Goal: Task Accomplishment & Management: Manage account settings

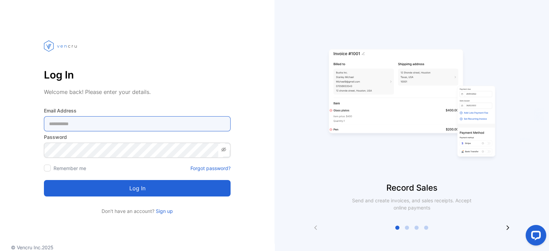
type Address-inputemail "**********"
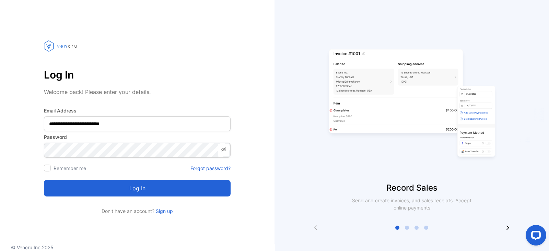
click at [154, 191] on button "Log in" at bounding box center [137, 188] width 187 height 16
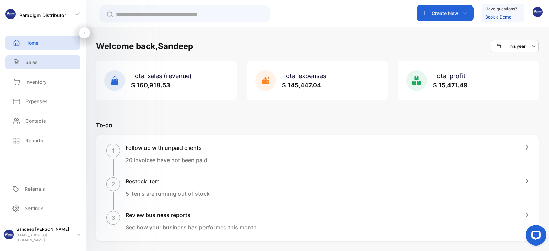
click at [32, 64] on p "Sales" at bounding box center [31, 62] width 12 height 7
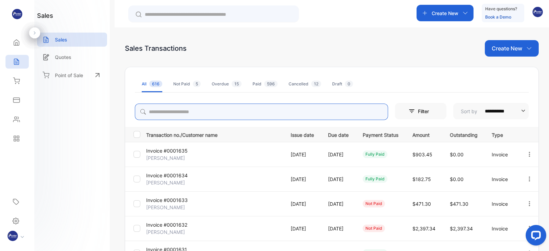
click at [196, 113] on input "search" at bounding box center [261, 112] width 253 height 16
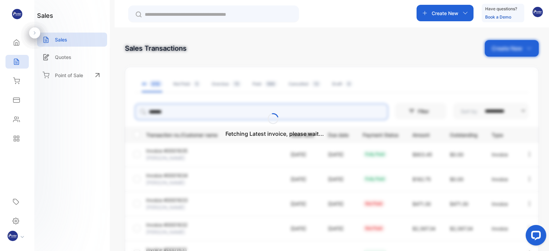
type input "*******"
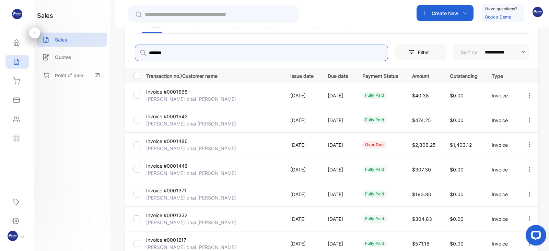
scroll to position [74, 0]
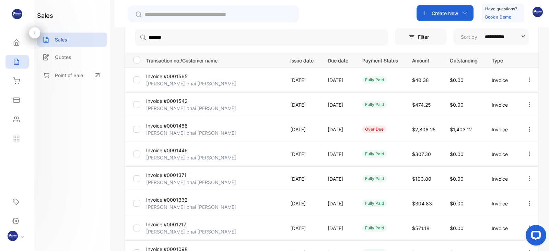
click at [168, 128] on p "Invoice #0001486" at bounding box center [168, 125] width 45 height 7
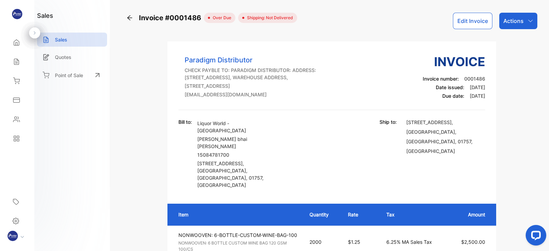
click at [523, 26] on div "Actions" at bounding box center [518, 21] width 38 height 16
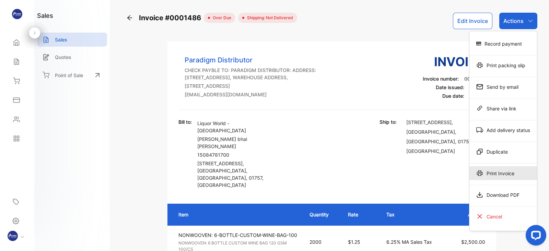
click at [501, 171] on div "Print Invoice" at bounding box center [503, 173] width 68 height 14
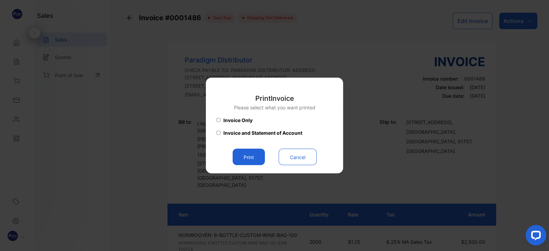
click at [252, 156] on button "Print" at bounding box center [249, 157] width 32 height 16
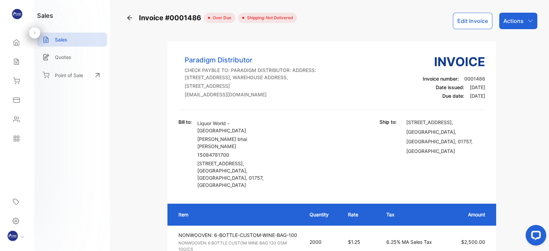
click at [131, 18] on icon at bounding box center [129, 17] width 5 height 5
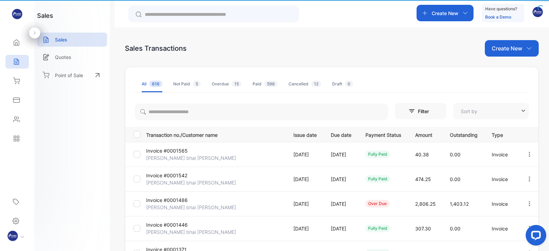
type input "**********"
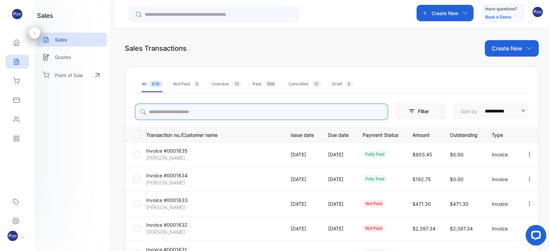
click at [221, 111] on input "search" at bounding box center [261, 112] width 253 height 16
type input "*******"
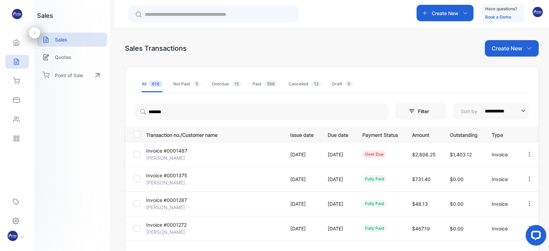
click at [172, 159] on p "[PERSON_NAME]" at bounding box center [168, 157] width 45 height 7
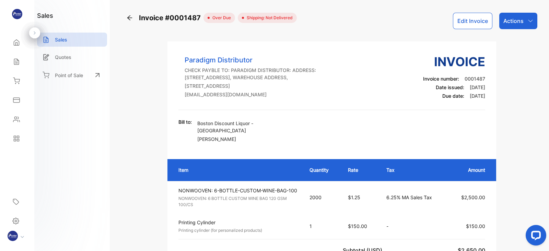
click at [525, 20] on div "Actions" at bounding box center [518, 21] width 38 height 16
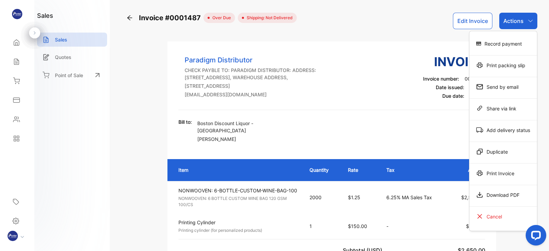
click at [504, 172] on div "Print Invoice" at bounding box center [503, 173] width 68 height 14
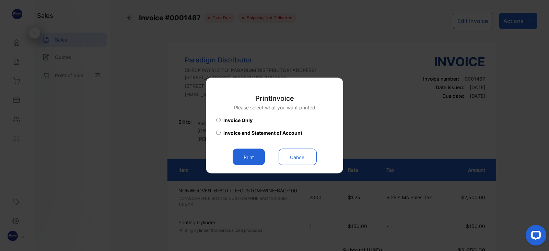
click at [250, 153] on button "Print" at bounding box center [249, 157] width 32 height 16
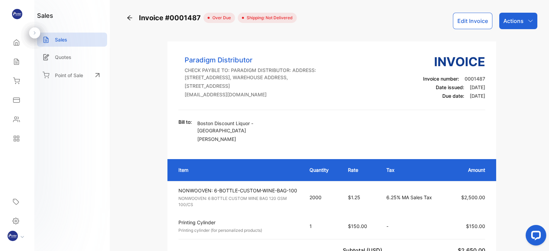
click at [127, 15] on icon at bounding box center [129, 17] width 7 height 7
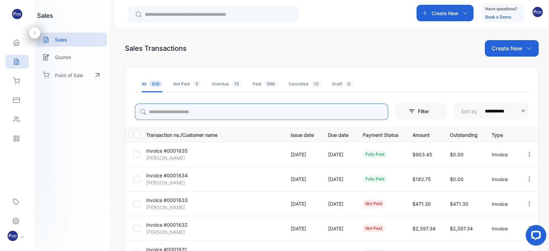
click at [190, 106] on input "search" at bounding box center [261, 112] width 253 height 16
type input "******"
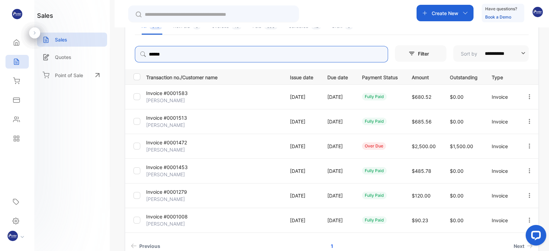
scroll to position [72, 0]
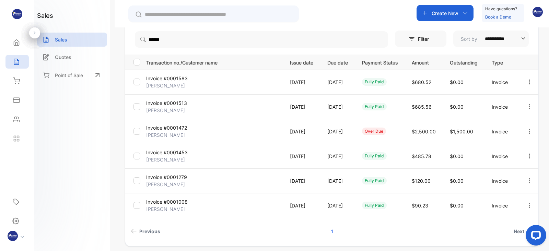
click at [161, 130] on p "Invoice #0001472" at bounding box center [168, 127] width 45 height 7
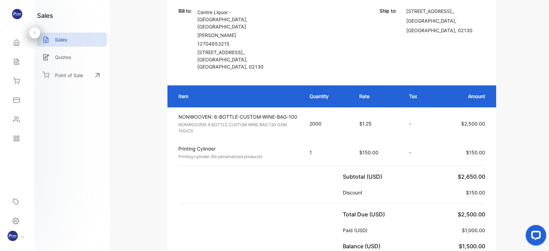
scroll to position [14, 0]
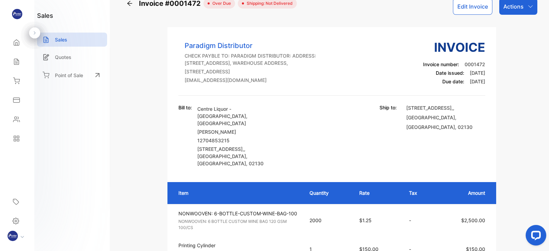
click at [519, 9] on p "Actions" at bounding box center [513, 6] width 20 height 8
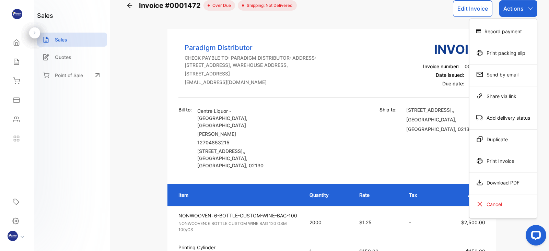
click at [504, 158] on div "Print Invoice" at bounding box center [503, 161] width 68 height 14
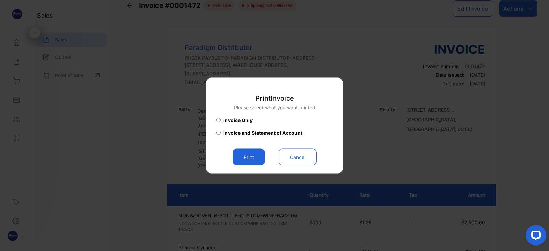
click at [253, 157] on button "Print" at bounding box center [249, 157] width 32 height 16
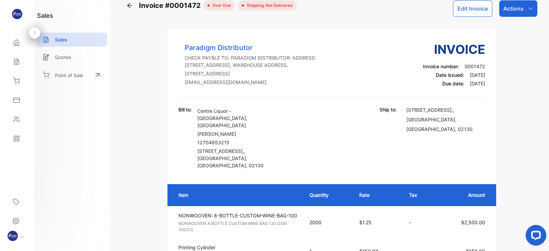
scroll to position [0, 0]
click at [129, 6] on icon at bounding box center [129, 5] width 7 height 7
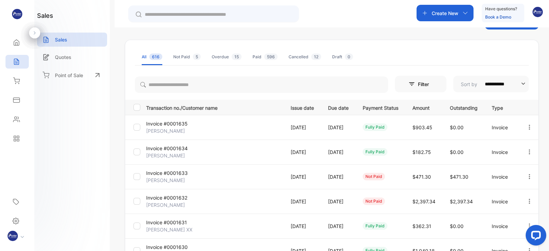
scroll to position [28, 0]
click at [415, 84] on button "Filter" at bounding box center [420, 83] width 51 height 16
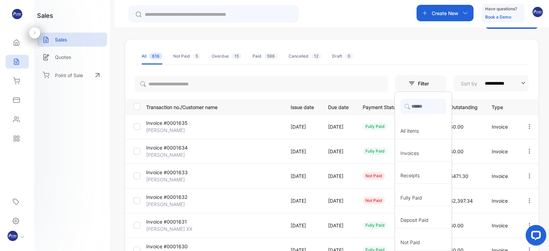
scroll to position [2, 0]
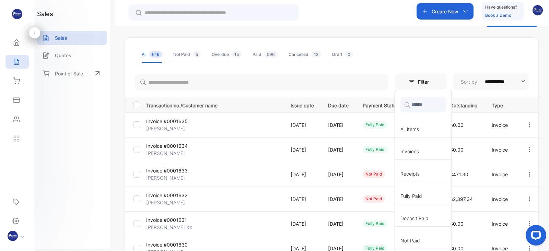
click at [412, 238] on span "Not Paid" at bounding box center [410, 240] width 20 height 7
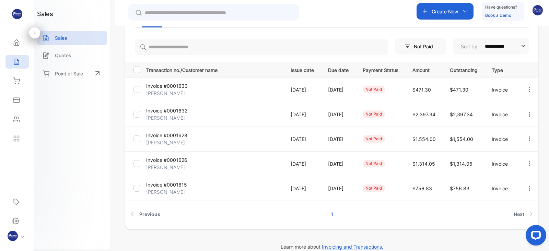
scroll to position [54, 0]
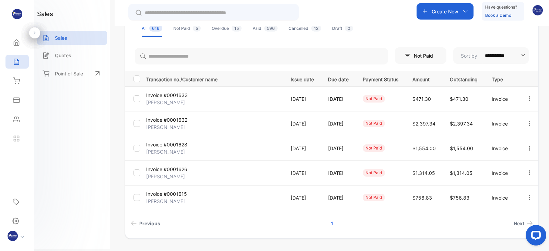
click at [429, 54] on button "Not Paid" at bounding box center [420, 55] width 51 height 16
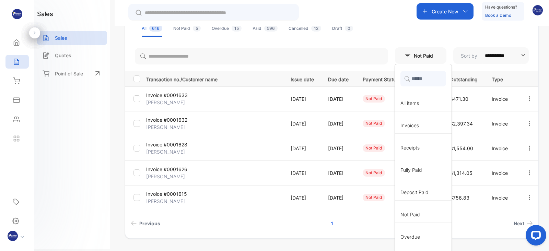
click at [415, 235] on span "Overdue" at bounding box center [410, 236] width 20 height 7
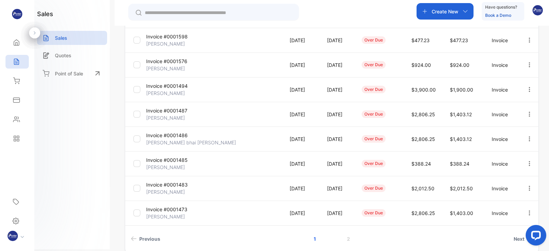
scroll to position [73, 0]
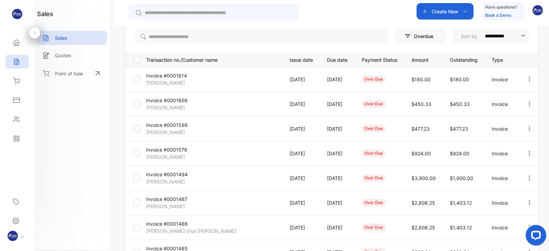
click at [528, 178] on icon "button" at bounding box center [529, 178] width 6 height 6
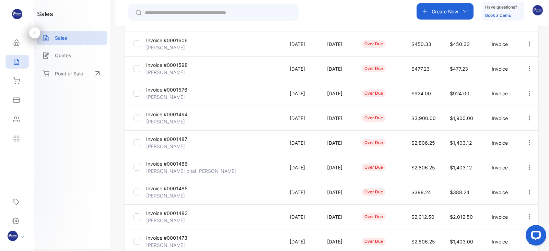
scroll to position [142, 0]
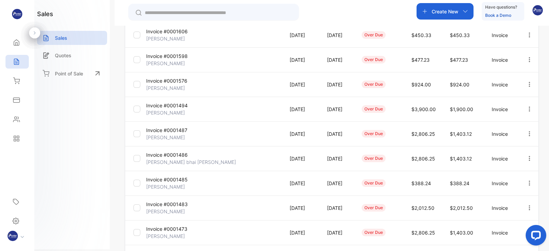
click at [526, 109] on icon "button" at bounding box center [529, 109] width 6 height 6
click at [502, 167] on div "Print" at bounding box center [507, 168] width 69 height 14
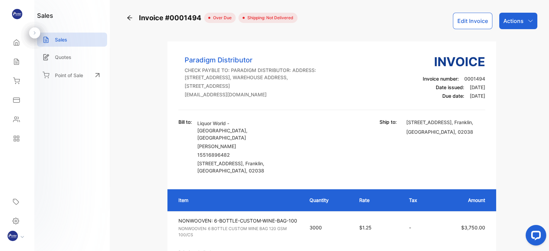
click at [129, 16] on icon at bounding box center [129, 17] width 7 height 7
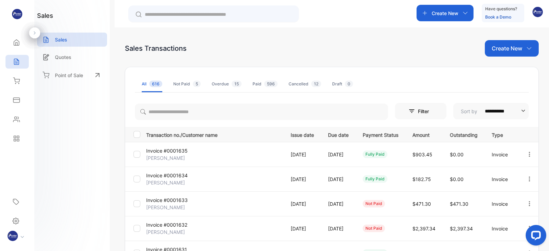
click at [224, 86] on div "Overdue 15" at bounding box center [227, 84] width 30 height 6
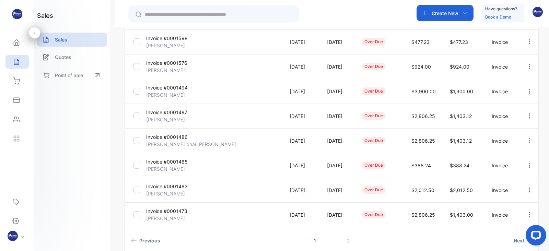
scroll to position [166, 0]
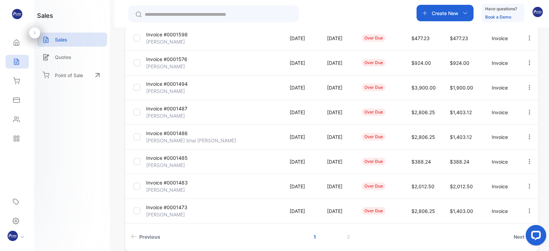
click at [529, 161] on icon "button" at bounding box center [529, 161] width 1 height 5
click at [498, 220] on span "Print" at bounding box center [498, 220] width 12 height 8
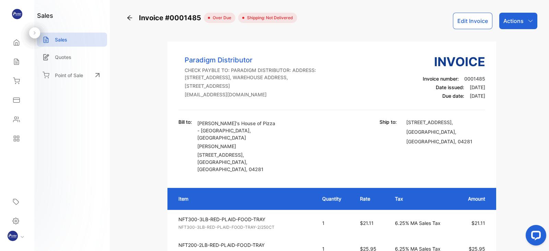
click at [126, 16] on icon at bounding box center [129, 17] width 7 height 7
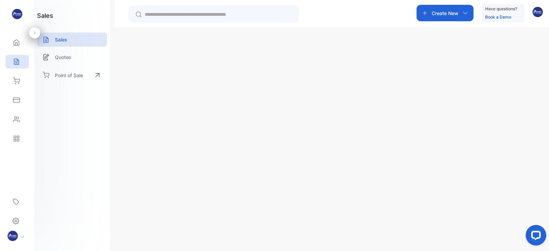
click at [221, 84] on div "Overdue 15" at bounding box center [227, 84] width 30 height 6
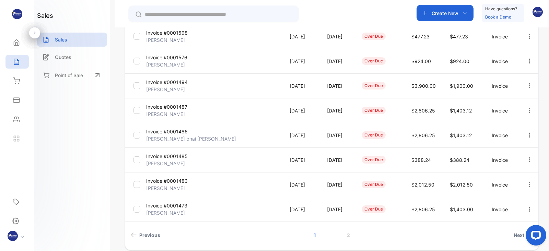
scroll to position [179, 0]
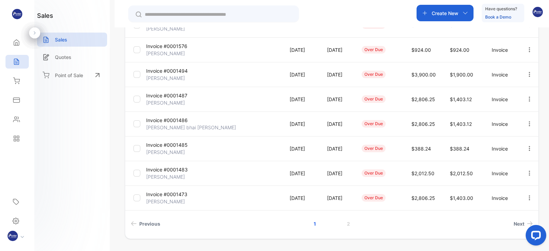
click at [529, 198] on icon "button" at bounding box center [529, 197] width 1 height 5
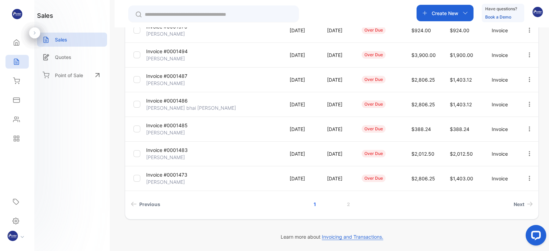
click at [529, 178] on icon "button" at bounding box center [529, 178] width 6 height 6
click at [500, 237] on span "Print" at bounding box center [498, 237] width 12 height 8
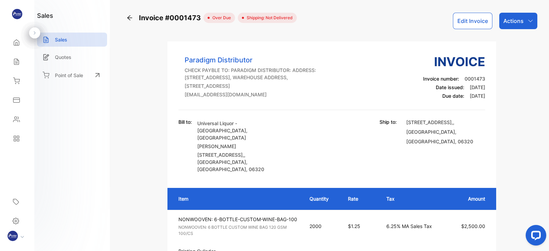
click at [128, 17] on icon at bounding box center [129, 17] width 5 height 5
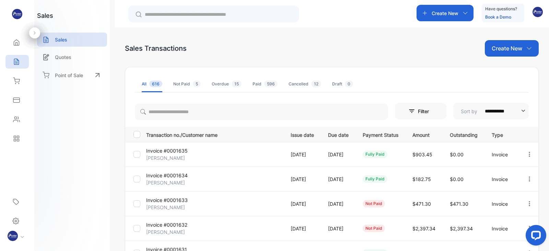
click at [217, 86] on div "Overdue 15" at bounding box center [227, 84] width 30 height 6
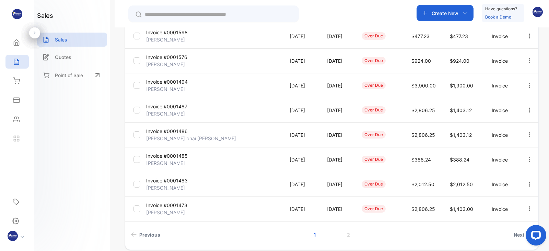
scroll to position [198, 0]
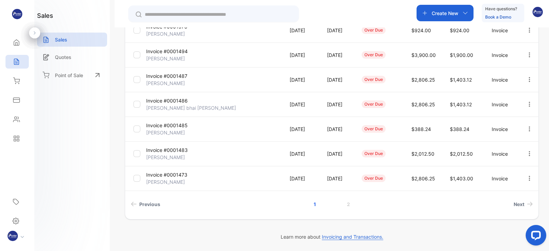
click at [344, 201] on link "2" at bounding box center [349, 204] width 20 height 13
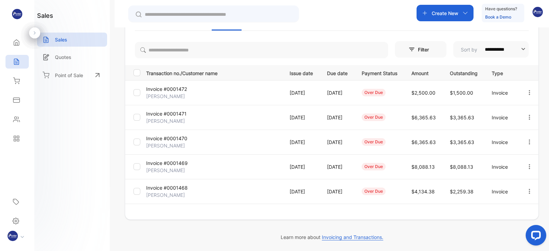
scroll to position [75, 0]
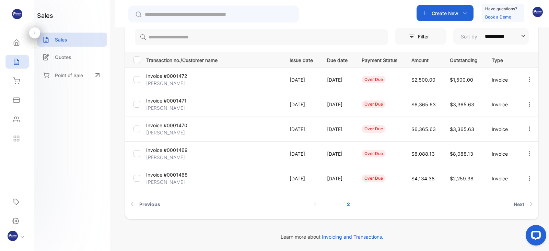
click at [528, 105] on icon "button" at bounding box center [529, 104] width 6 height 6
click at [472, 228] on div "**********" at bounding box center [332, 102] width 414 height 275
click at [526, 178] on icon "button" at bounding box center [529, 178] width 6 height 6
click at [433, 227] on div "**********" at bounding box center [332, 102] width 414 height 275
click at [529, 104] on icon "button" at bounding box center [529, 104] width 1 height 5
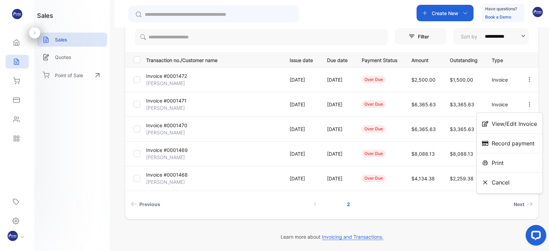
click at [510, 163] on div "Print" at bounding box center [510, 163] width 66 height 14
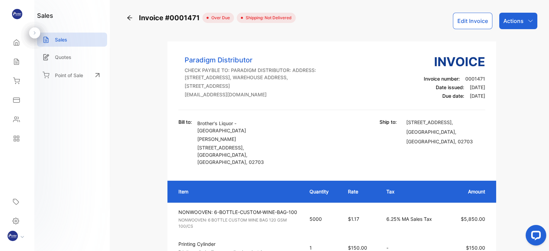
click at [129, 15] on icon at bounding box center [129, 17] width 7 height 7
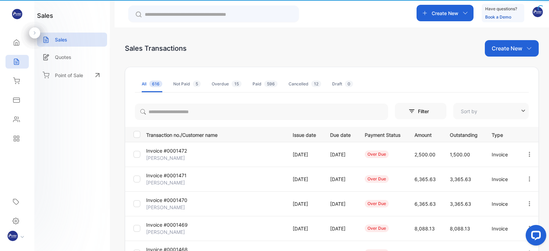
type input "**********"
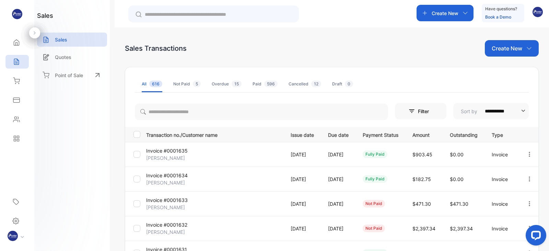
click at [223, 84] on div "Overdue 15" at bounding box center [227, 84] width 30 height 6
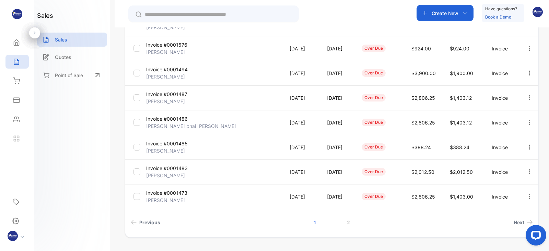
scroll to position [198, 0]
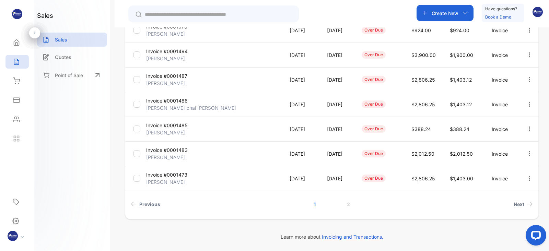
click at [349, 203] on link "2" at bounding box center [349, 204] width 20 height 13
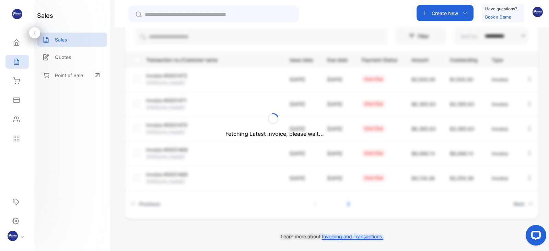
scroll to position [75, 0]
click at [163, 130] on p "[PERSON_NAME]" at bounding box center [168, 132] width 45 height 7
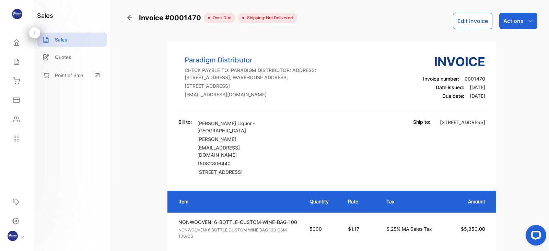
click at [127, 18] on icon at bounding box center [129, 17] width 7 height 7
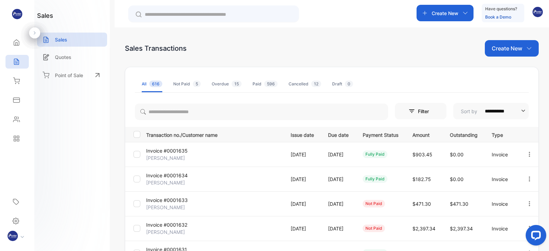
click at [220, 83] on div "Overdue 15" at bounding box center [227, 84] width 30 height 6
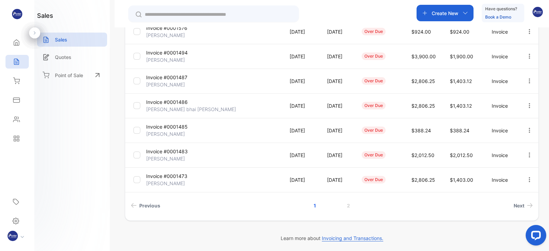
scroll to position [198, 0]
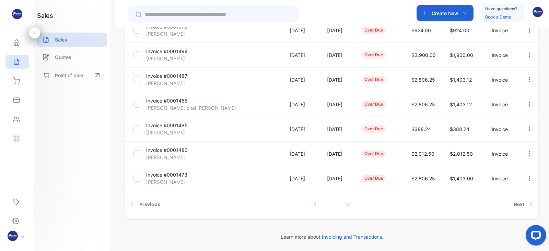
click at [348, 202] on link "2" at bounding box center [349, 204] width 20 height 13
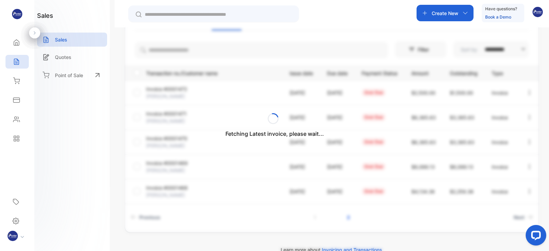
scroll to position [75, 0]
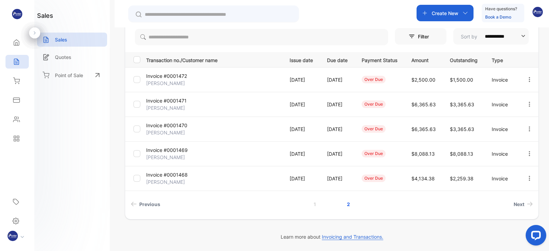
click at [526, 129] on icon "button" at bounding box center [529, 129] width 6 height 6
click at [493, 187] on span "Print" at bounding box center [498, 188] width 12 height 8
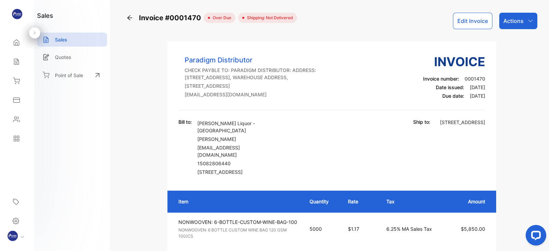
click at [129, 15] on icon at bounding box center [129, 17] width 7 height 7
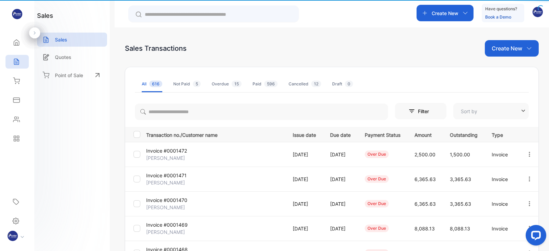
type input "**********"
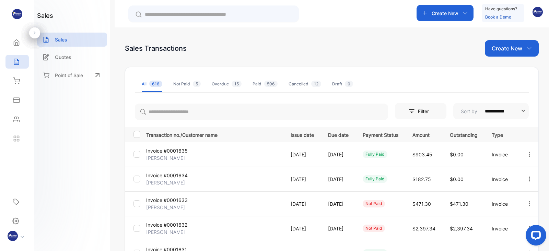
click at [221, 84] on div "Overdue 15" at bounding box center [227, 84] width 30 height 6
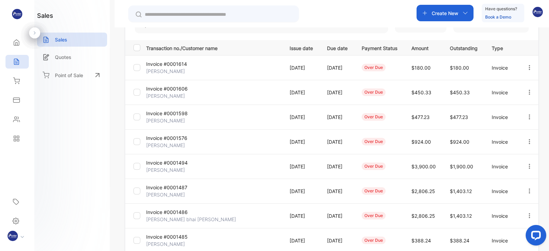
scroll to position [198, 0]
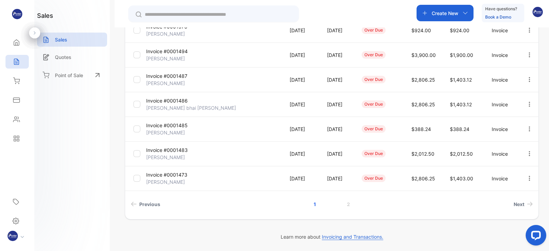
click at [346, 205] on link "2" at bounding box center [349, 204] width 20 height 13
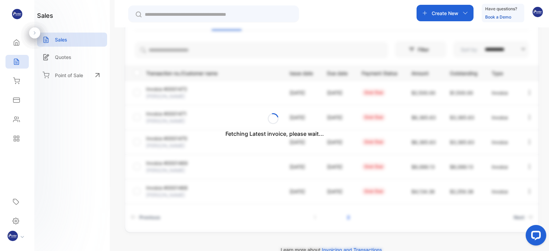
scroll to position [75, 0]
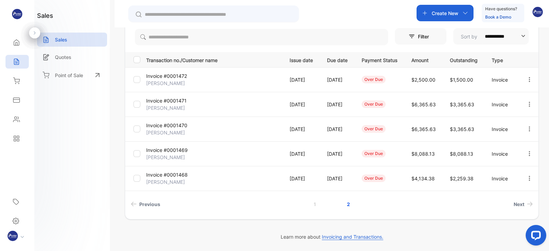
click at [529, 154] on icon "button" at bounding box center [529, 154] width 6 height 6
click at [505, 211] on div "Print" at bounding box center [510, 213] width 66 height 14
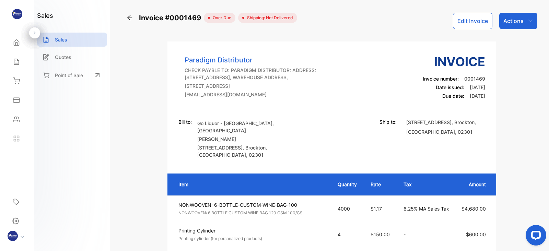
click at [128, 18] on icon at bounding box center [129, 17] width 5 height 5
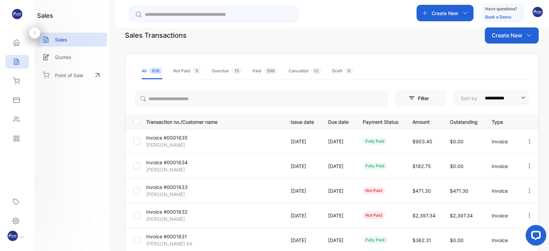
scroll to position [13, 0]
click at [220, 72] on div "Overdue 15" at bounding box center [227, 71] width 30 height 6
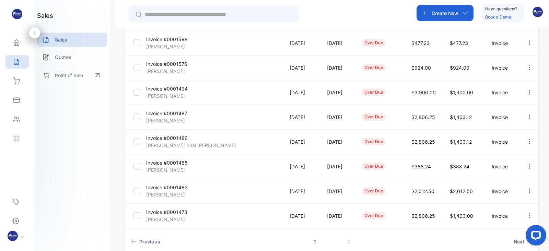
scroll to position [198, 0]
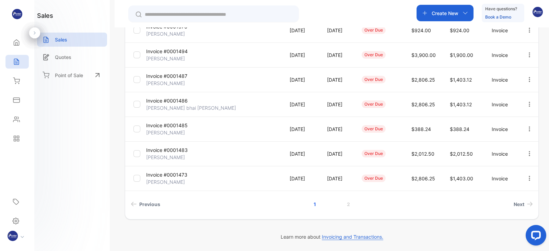
click at [349, 203] on link "2" at bounding box center [349, 204] width 20 height 13
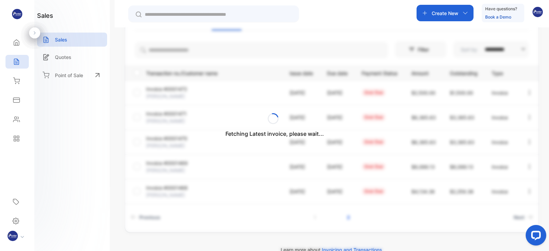
scroll to position [75, 0]
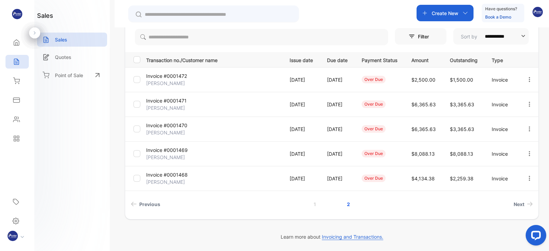
click at [378, 204] on li "Next" at bounding box center [454, 204] width 163 height 13
click at [526, 178] on icon "button" at bounding box center [529, 178] width 6 height 6
click at [506, 234] on div "Print" at bounding box center [510, 237] width 66 height 14
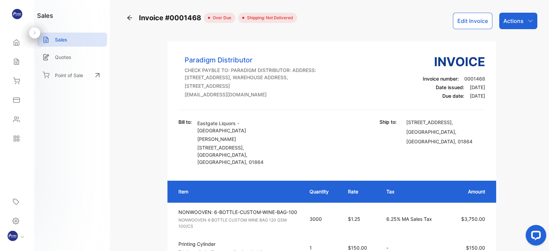
click at [129, 19] on icon at bounding box center [129, 17] width 7 height 7
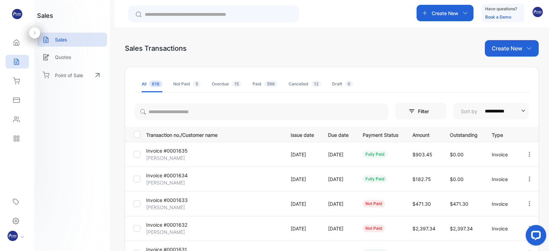
click at [181, 86] on div "Not Paid 5" at bounding box center [186, 84] width 27 height 6
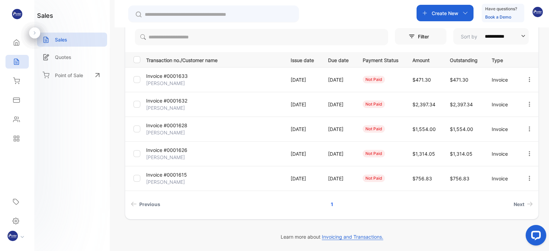
scroll to position [15, 0]
